Goal: Task Accomplishment & Management: Complete application form

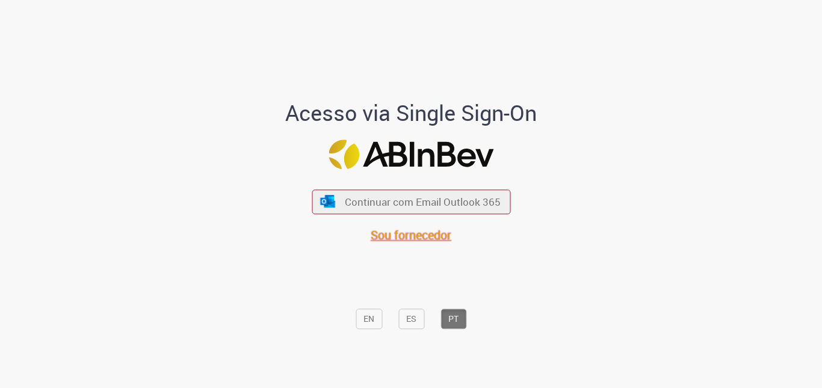
click at [403, 234] on span "Sou fornecedor" at bounding box center [410, 235] width 81 height 16
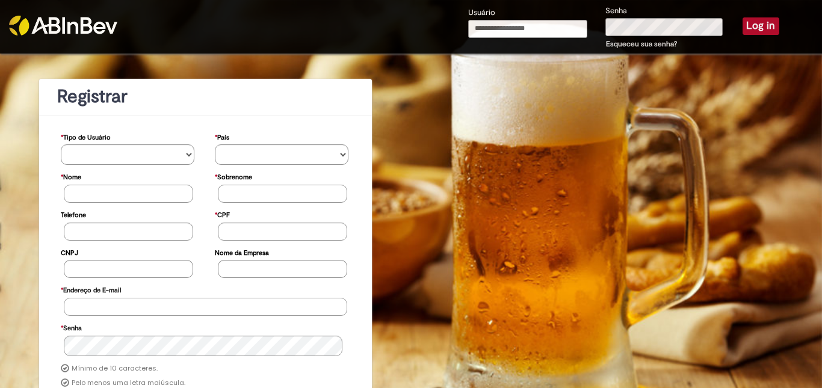
type input "**********"
click at [755, 23] on button "Log in" at bounding box center [760, 25] width 37 height 17
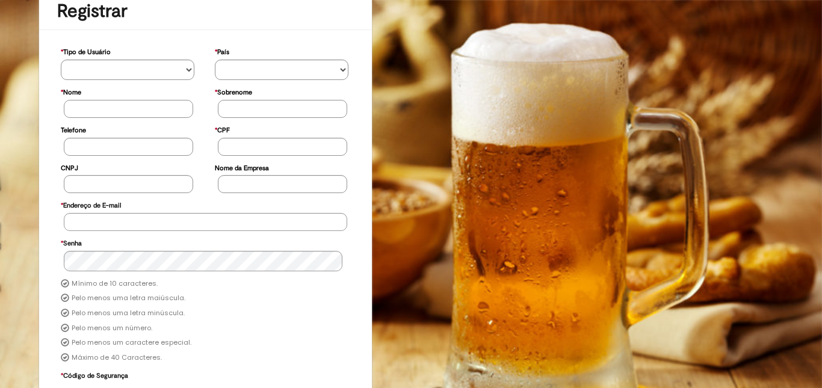
scroll to position [155, 0]
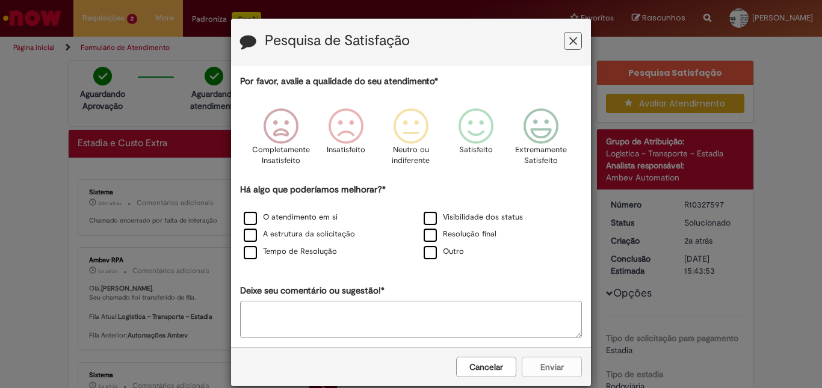
click at [570, 38] on icon "Feedback" at bounding box center [573, 41] width 8 height 13
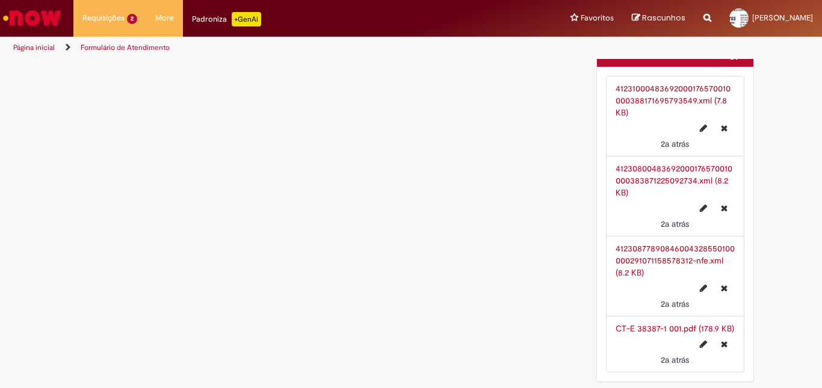
scroll to position [3058, 0]
